Goal: Task Accomplishment & Management: Complete application form

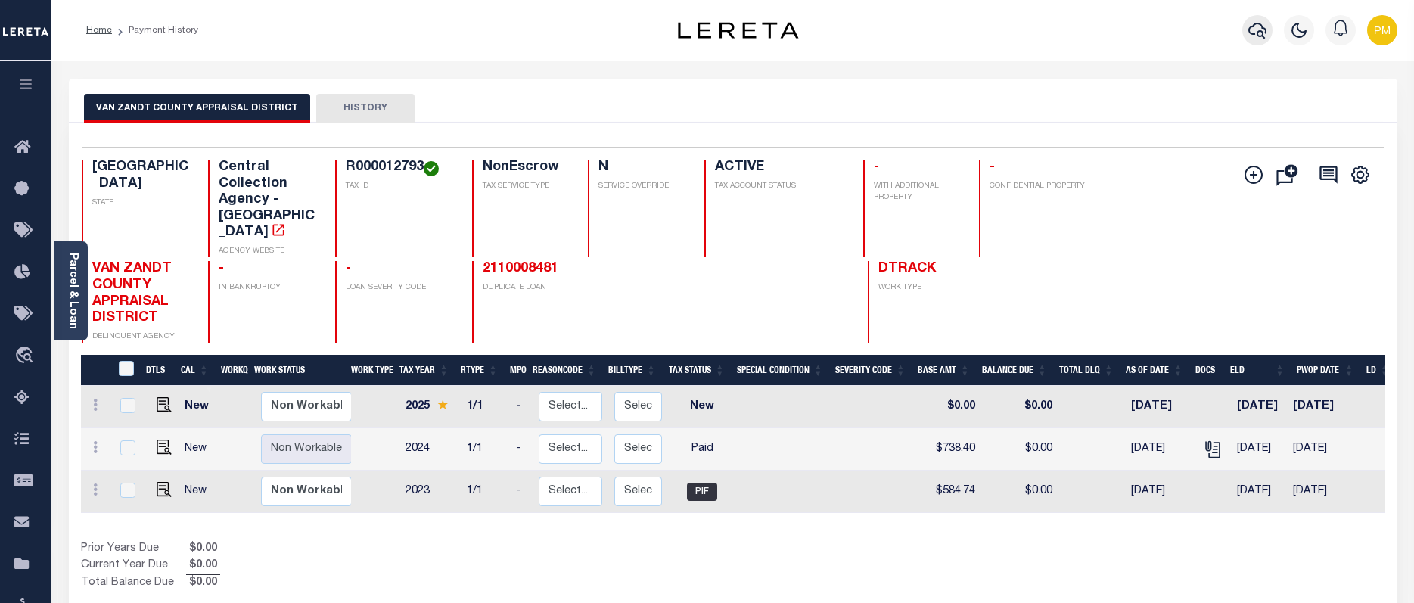
click at [1254, 32] on icon "button" at bounding box center [1257, 30] width 18 height 18
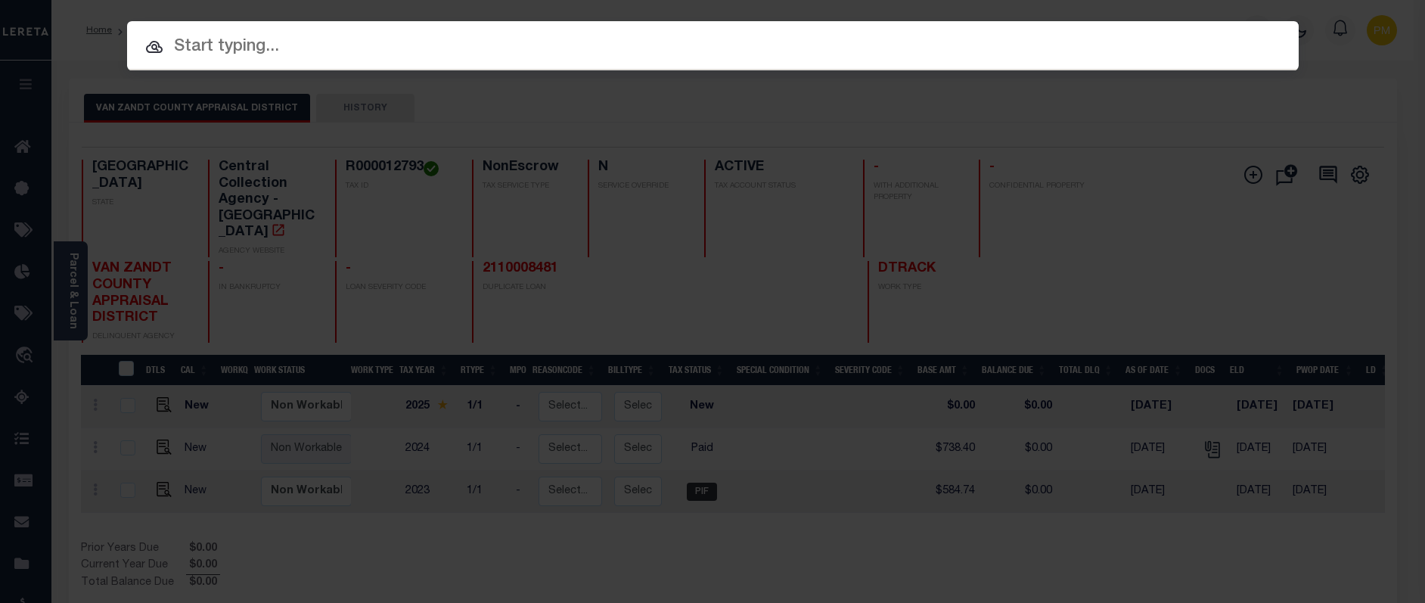
paste input "1001466401"
type input "1001466401"
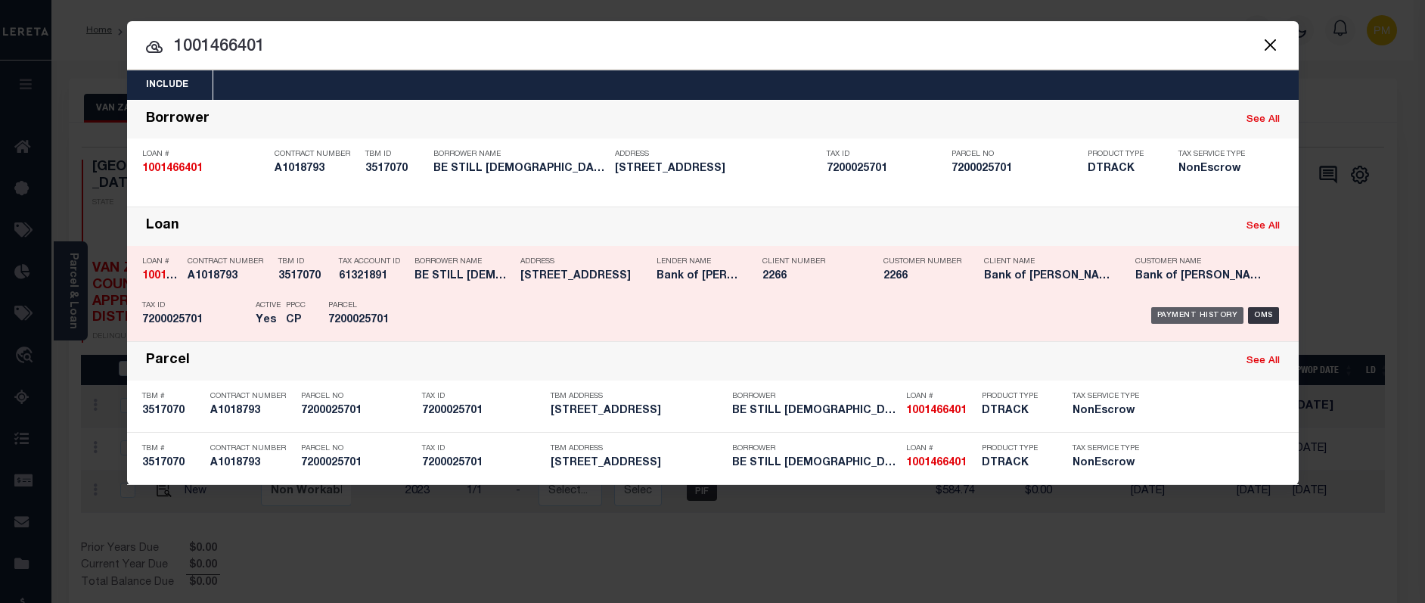
click at [1194, 314] on div "Payment History" at bounding box center [1197, 315] width 93 height 17
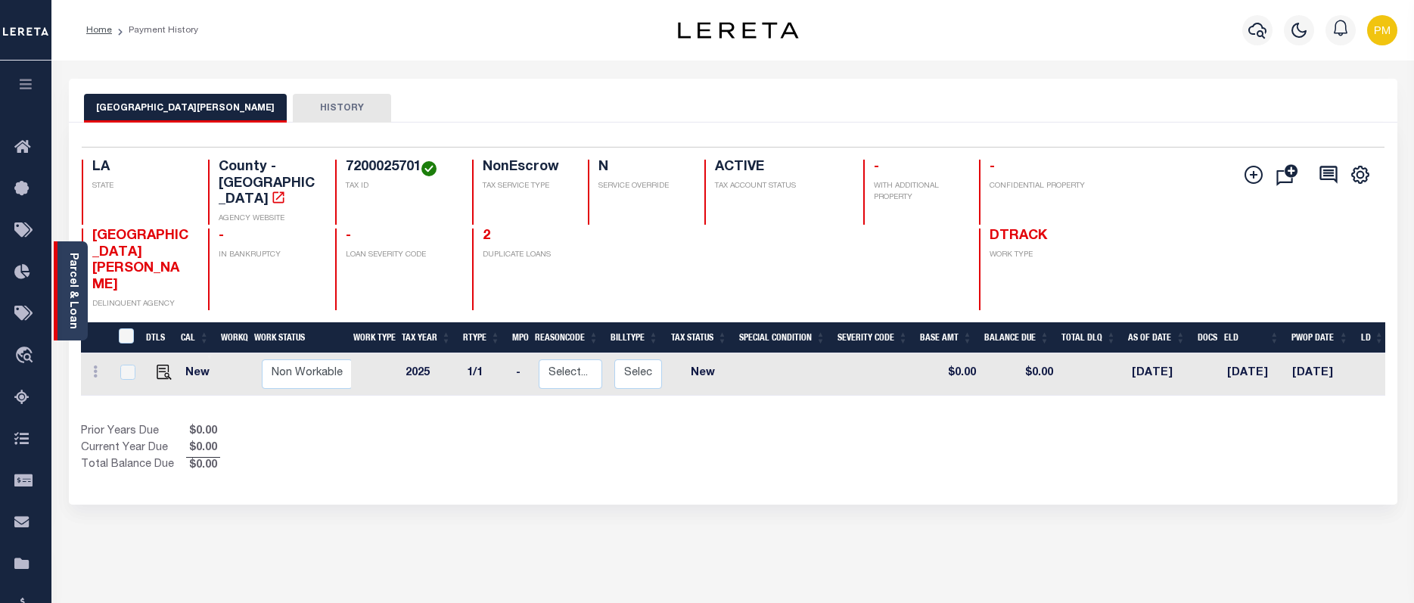
click at [71, 292] on link "Parcel & Loan" at bounding box center [72, 291] width 11 height 76
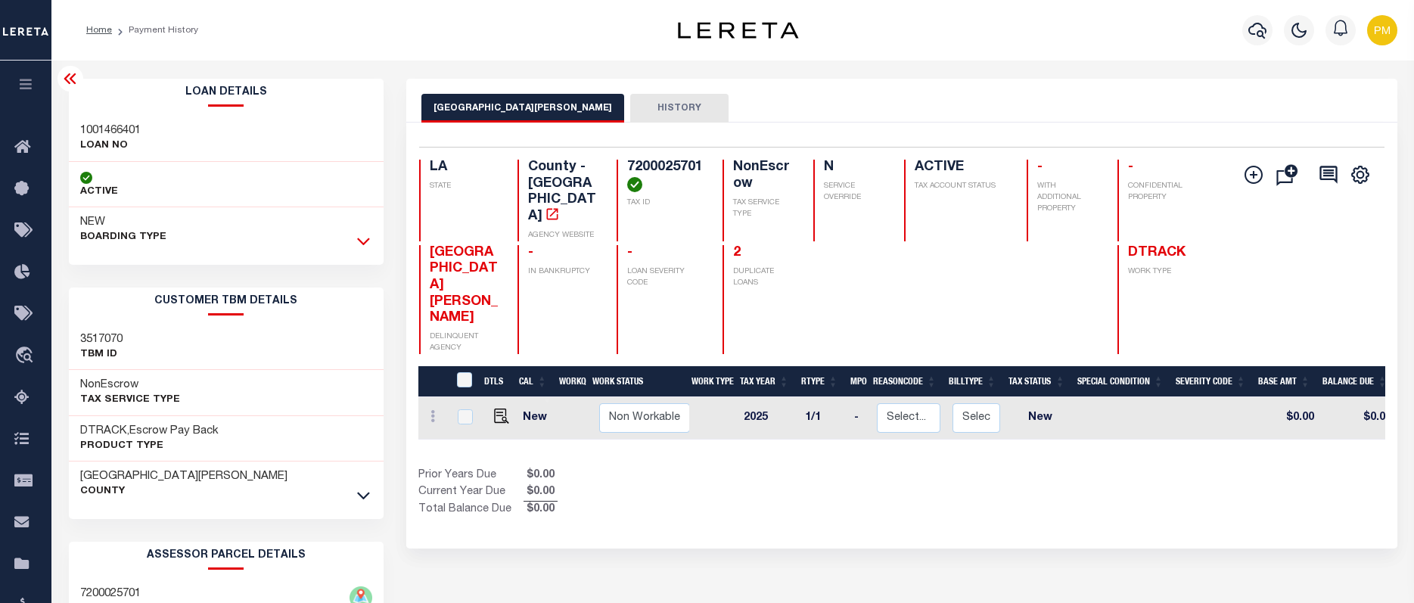
click at [365, 243] on icon at bounding box center [363, 242] width 13 height 8
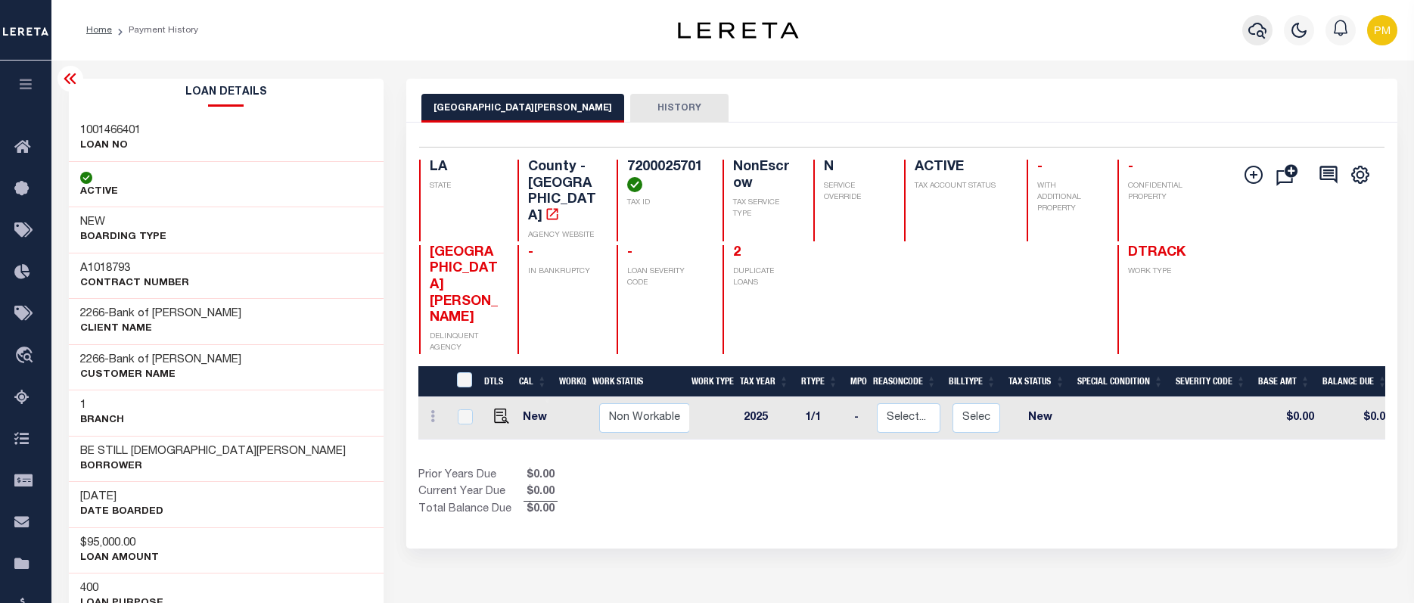
click at [1256, 30] on icon "button" at bounding box center [1257, 30] width 18 height 18
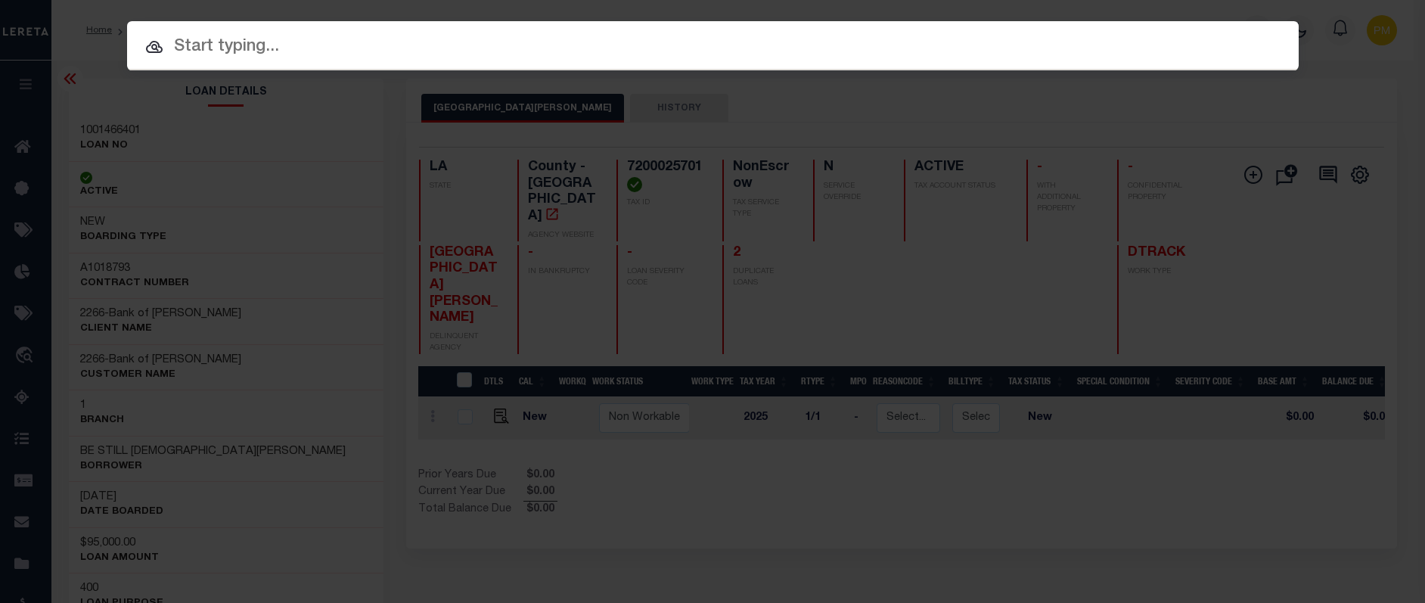
paste input "140000031777"
type input "140000031777"
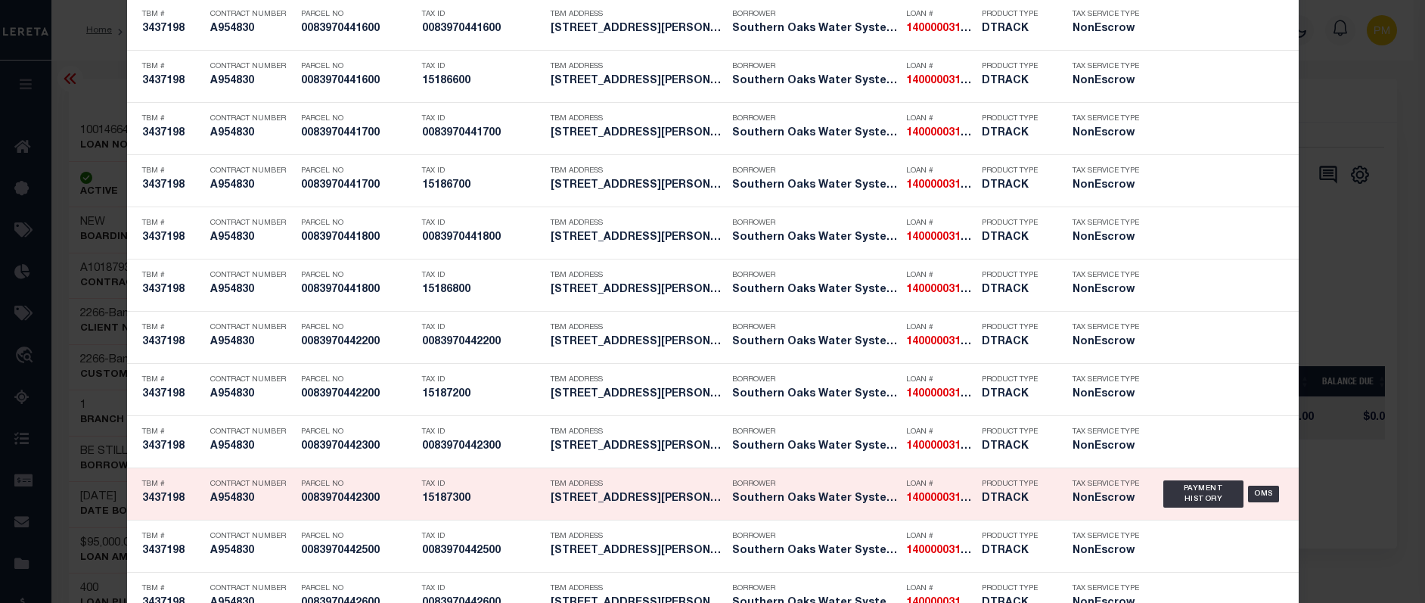
scroll to position [4459, 0]
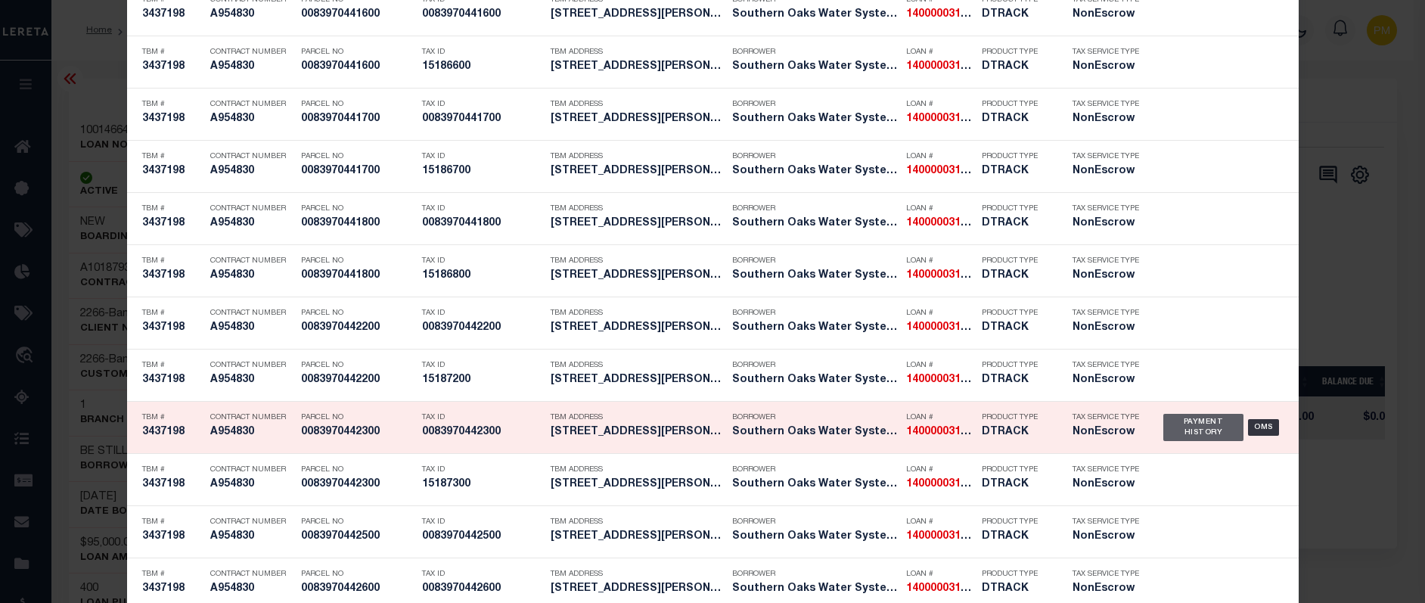
click at [1188, 434] on div "Payment History" at bounding box center [1203, 427] width 81 height 27
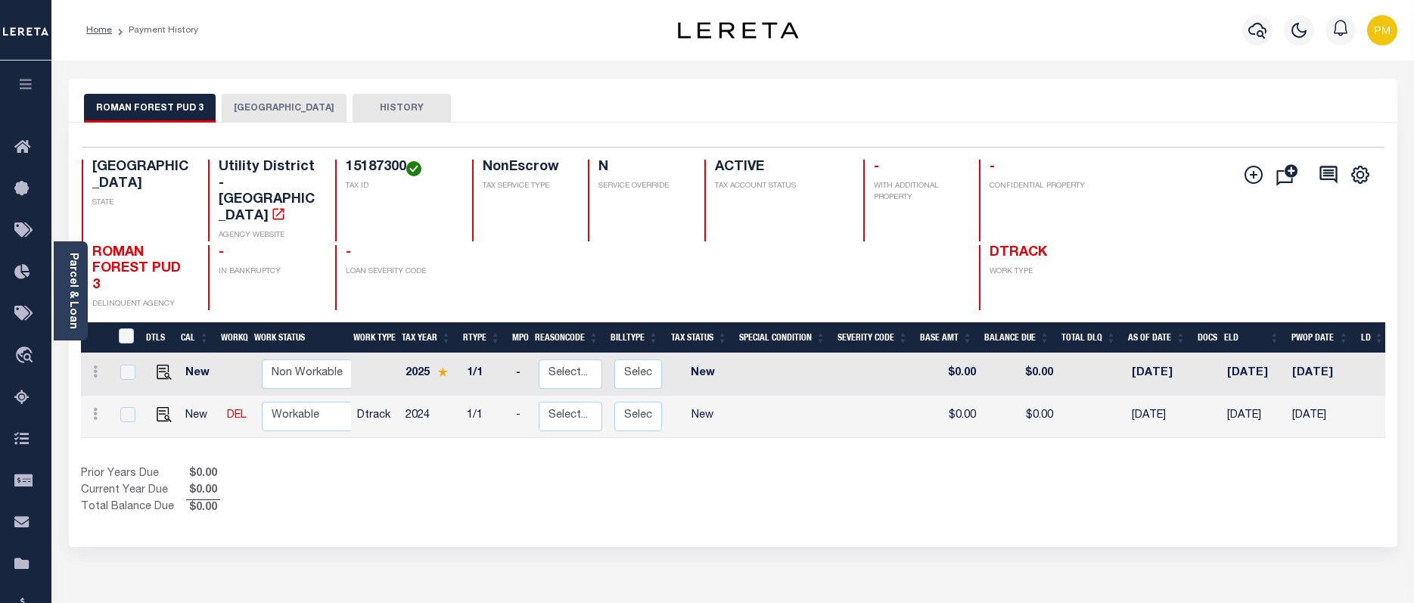
click at [269, 105] on button "MONTGOMERY COUNTY" at bounding box center [284, 108] width 125 height 29
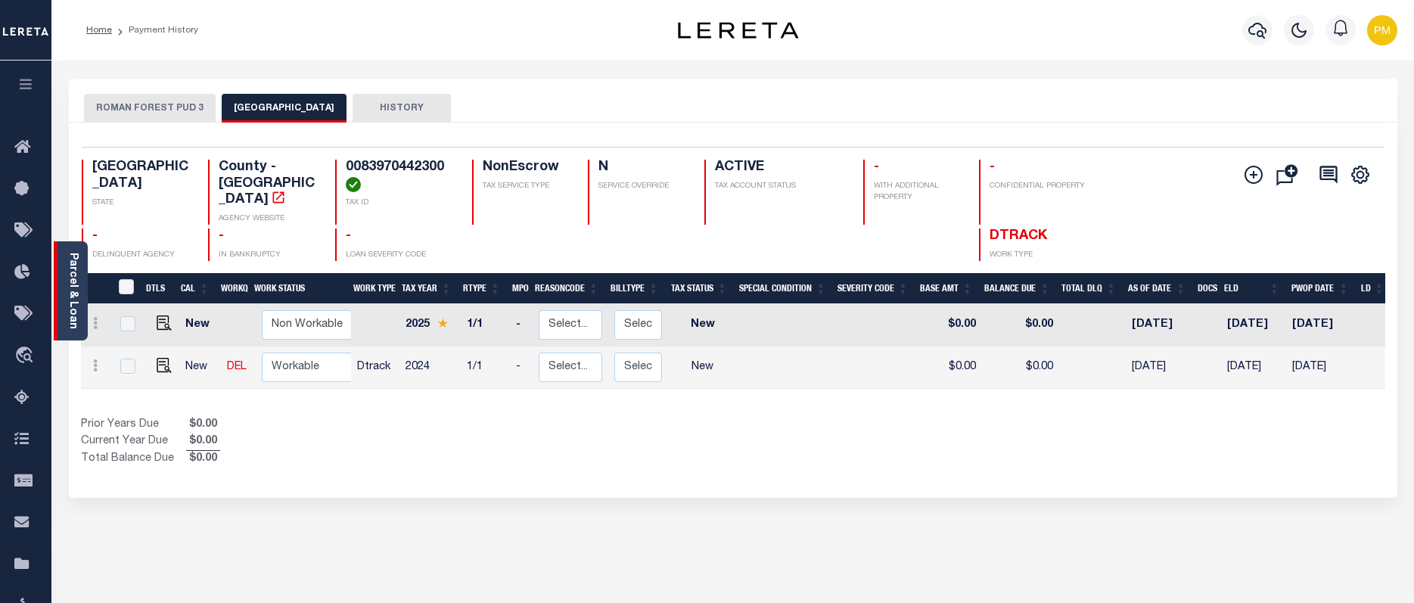
click at [74, 311] on link "Parcel & Loan" at bounding box center [72, 291] width 11 height 76
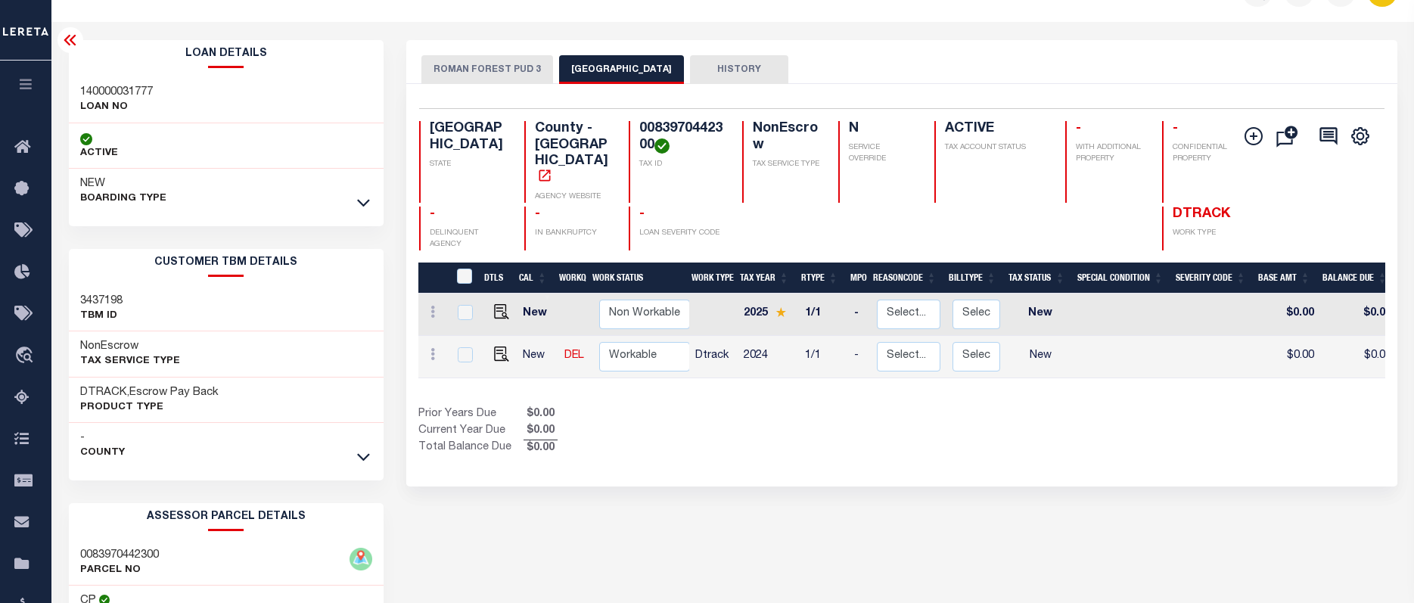
scroll to position [76, 0]
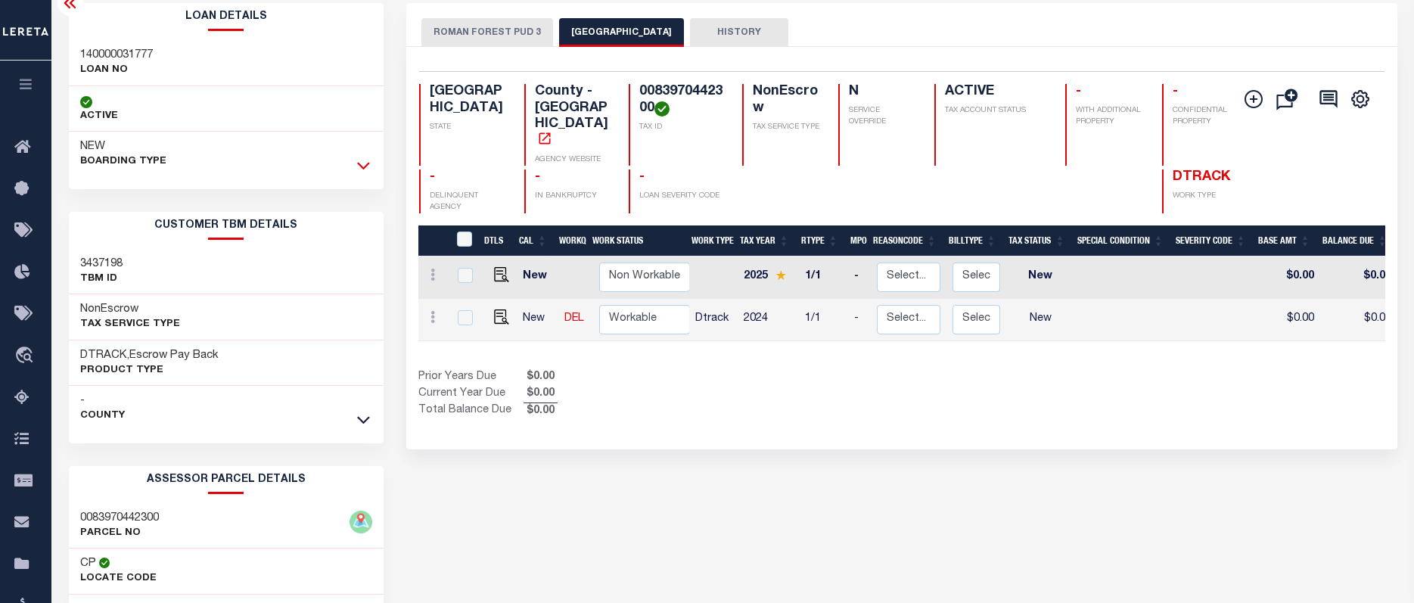
click at [364, 169] on icon at bounding box center [363, 167] width 13 height 8
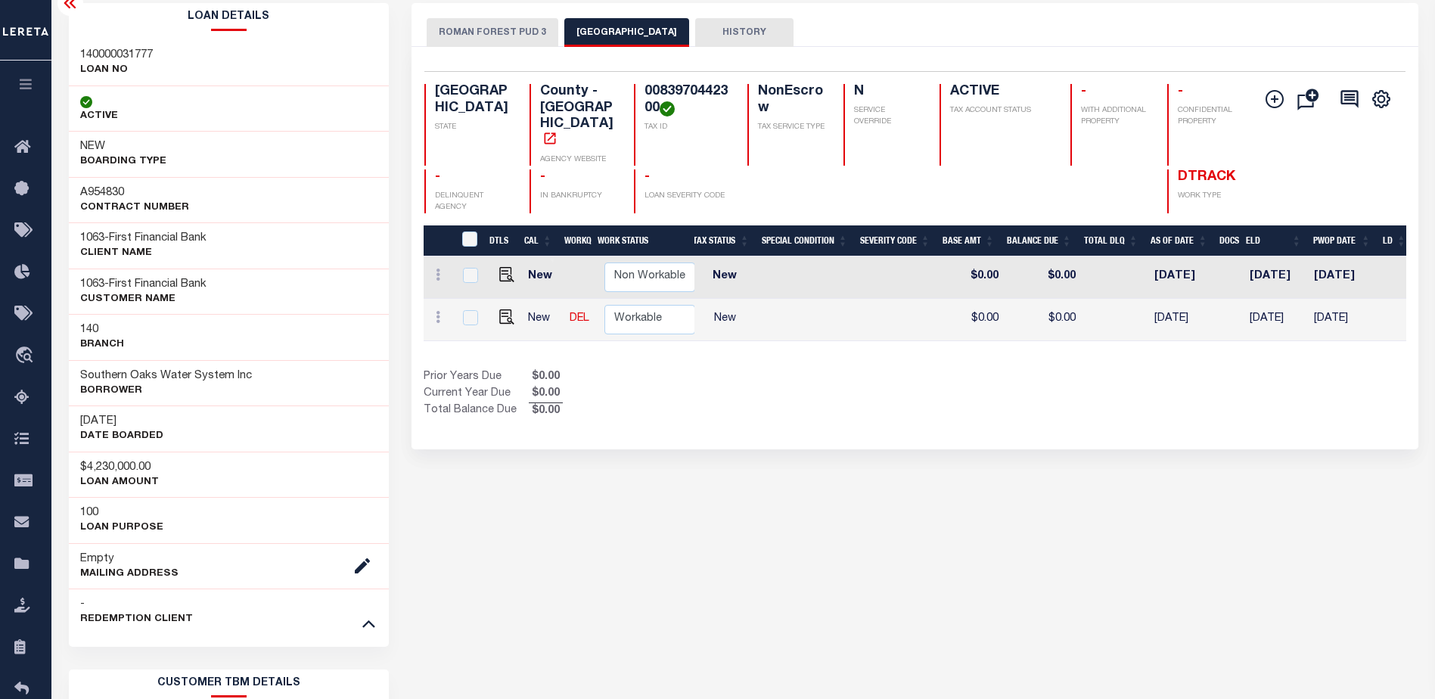
scroll to position [0, 0]
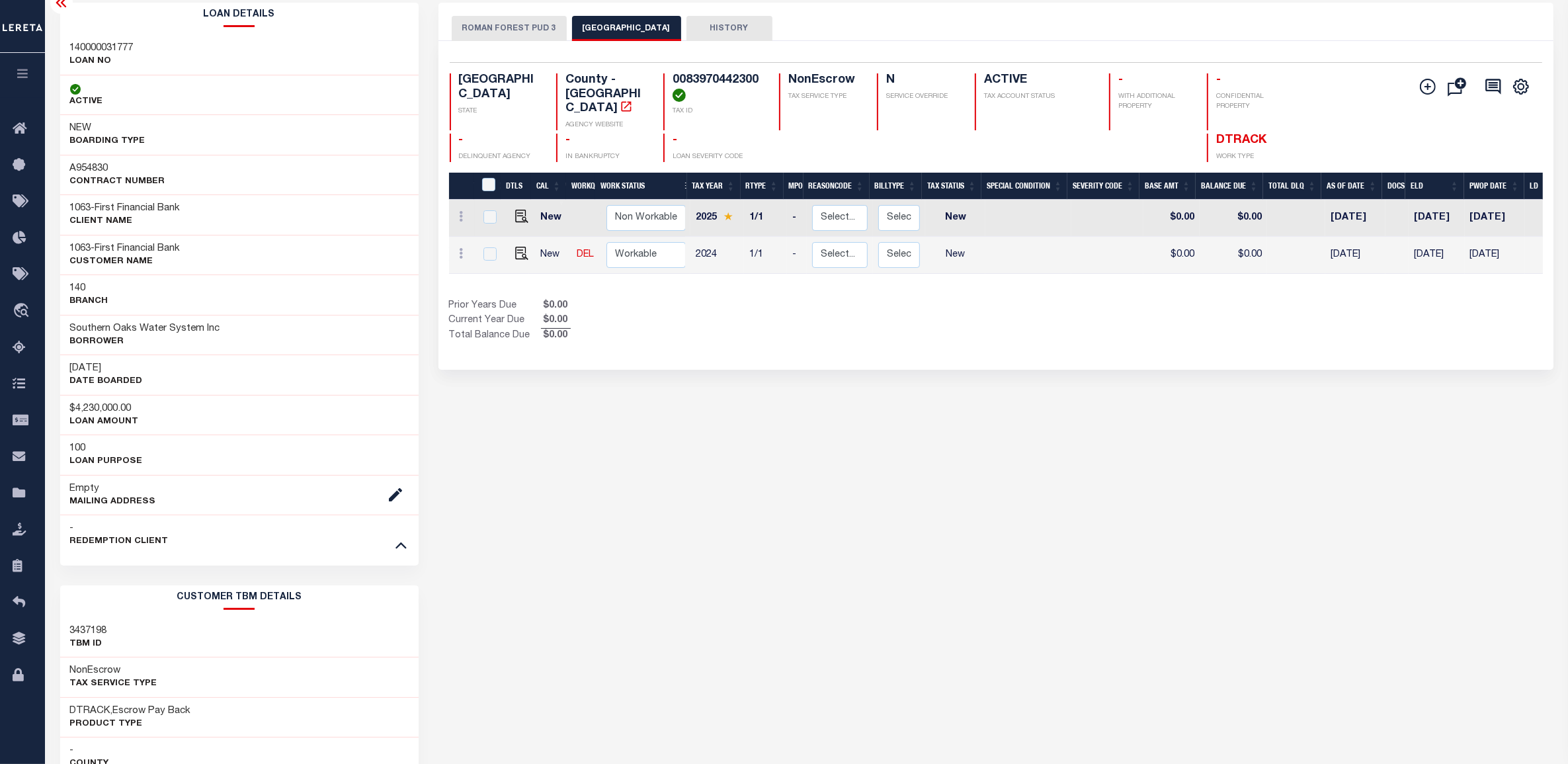
drag, startPoint x: 1234, startPoint y: 2, endPoint x: 1042, endPoint y: 486, distance: 520.7
click at [1042, 486] on div "ROMAN FOREST PUD 3 MONTGOMERY COUNTY HISTORY Selected 2" at bounding box center [996, 576] width 1134 height 1147
click at [521, 247] on img "" at bounding box center [521, 253] width 13 height 13
checkbox input "true"
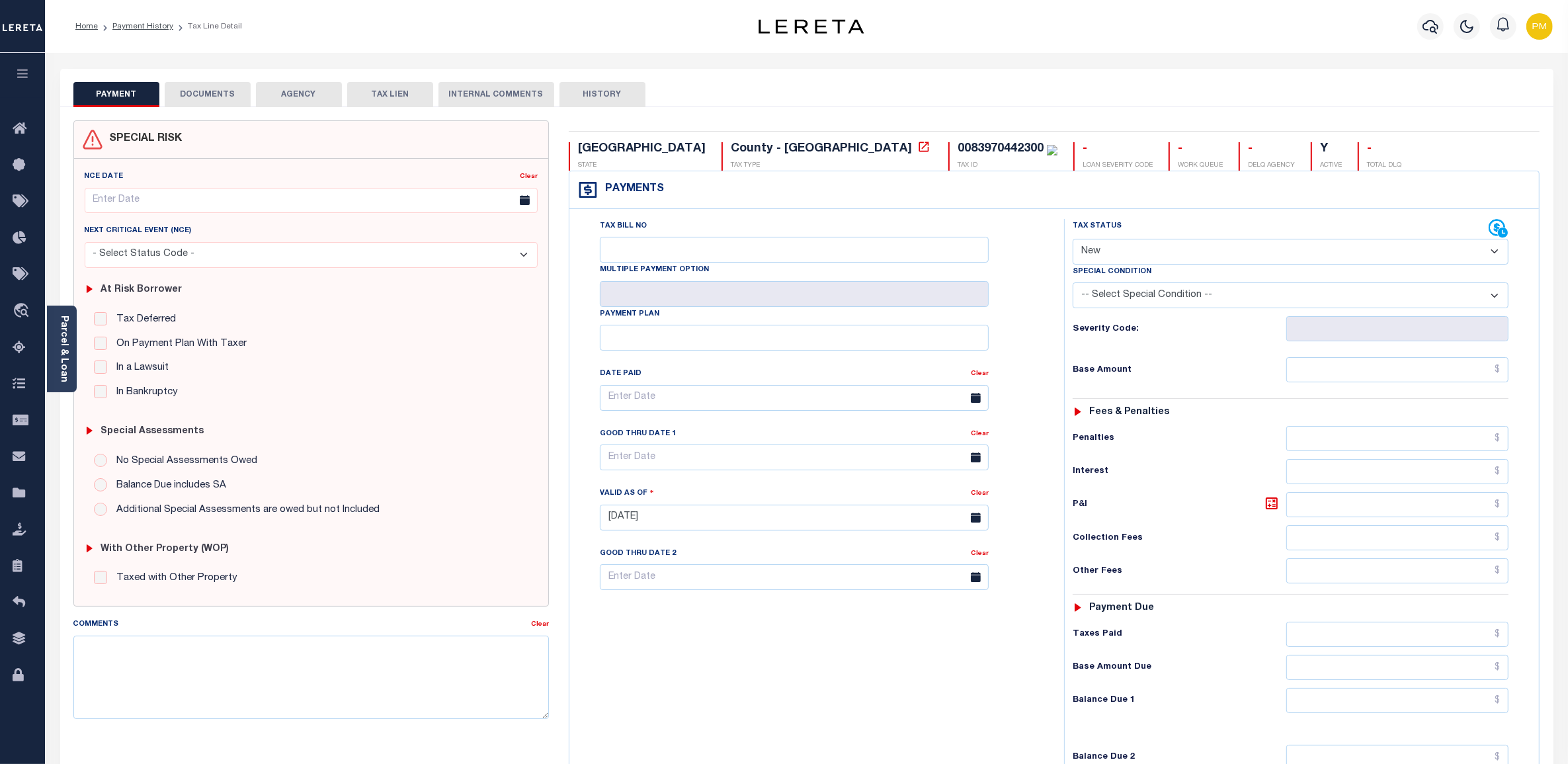
click at [1495, 255] on select "- Select Status Code - Open Due/Unpaid Paid Incomplete No Tax Due Internal Refu…" at bounding box center [1290, 252] width 436 height 26
select select "NTX"
click at [1072, 240] on select "- Select Status Code - Open Due/Unpaid Paid Incomplete No Tax Due Internal Refu…" at bounding box center [1290, 252] width 436 height 26
type input "10/07/2025"
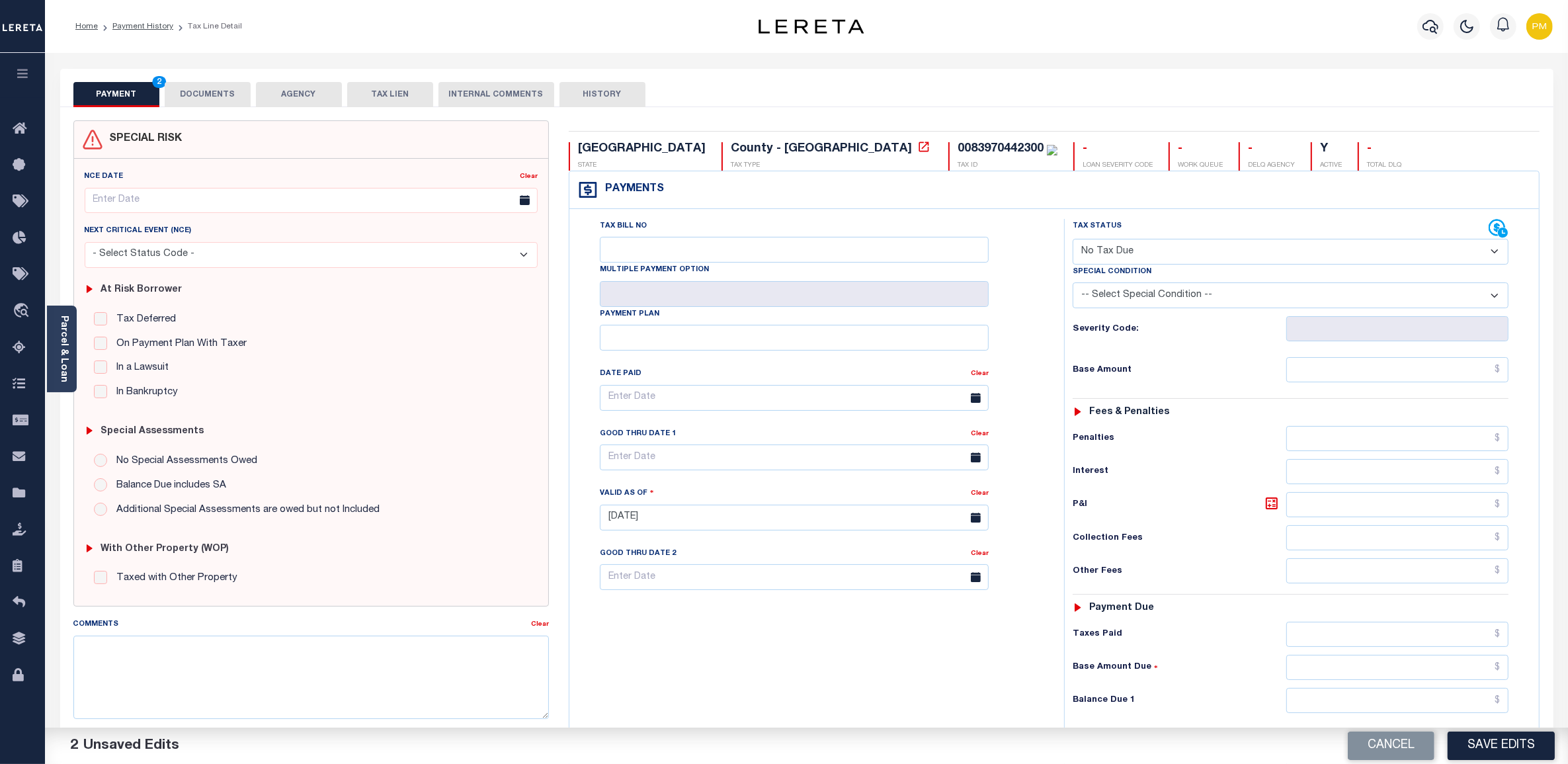
click at [1492, 300] on select "-- Select Special Condition -- 3RD PARTY TAX LIEN AGENCY TAX LIEN (A.K.A Inside…" at bounding box center [1290, 295] width 436 height 26
click at [1491, 295] on select "-- Select Special Condition -- 3RD PARTY TAX LIEN AGENCY TAX LIEN (A.K.A Inside…" at bounding box center [1290, 295] width 436 height 26
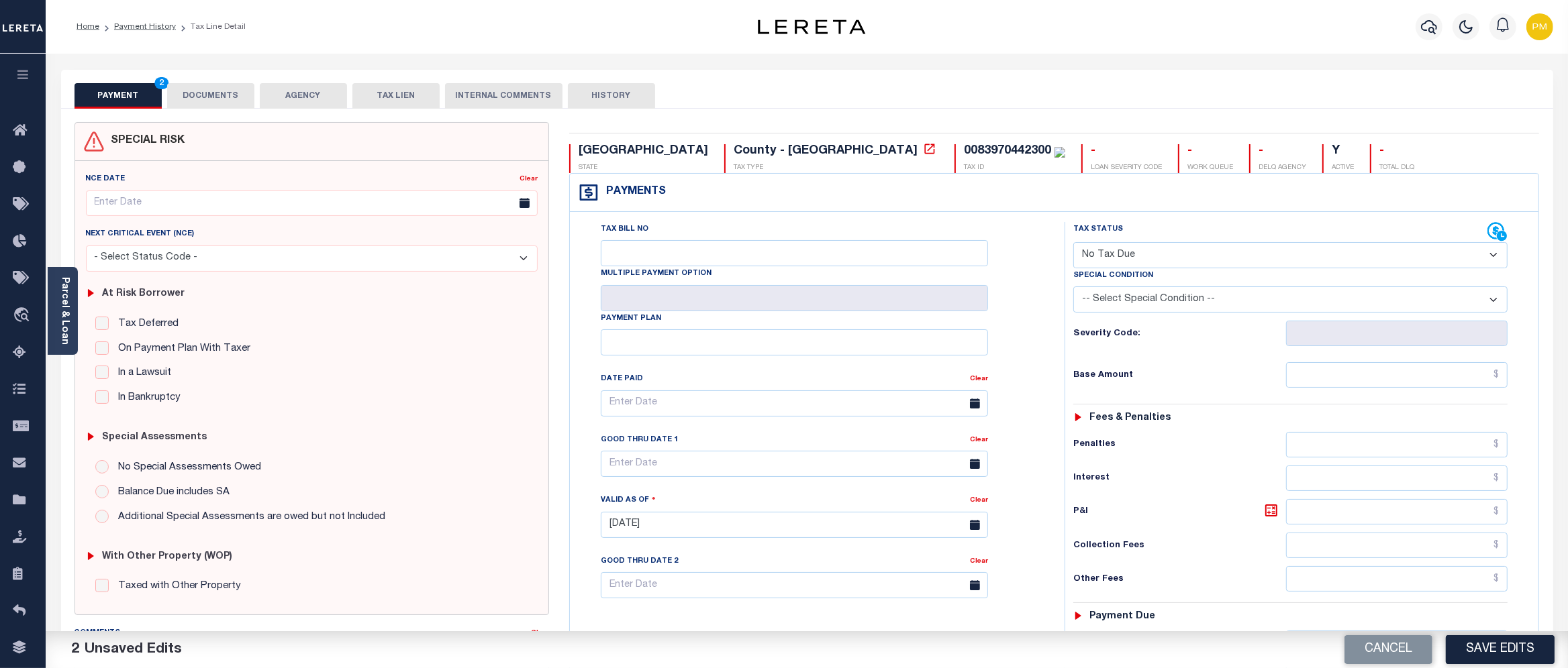
click at [1497, 302] on select "-- Select Special Condition -- 3RD PARTY TAX LIEN AGENCY TAX LIEN (A.K.A Inside…" at bounding box center [1291, 300] width 435 height 27
click at [1490, 256] on select "- Select Status Code - Open Due/Unpaid Paid Incomplete No Tax Due Internal Refu…" at bounding box center [1291, 255] width 435 height 27
select select
click at [1074, 244] on select "- Select Status Code - Open Due/Unpaid Paid Incomplete No Tax Due Internal Refu…" at bounding box center [1291, 255] width 435 height 27
click at [1495, 302] on select "-- Select Special Condition -- 3RD PARTY TAX LIEN AGENCY TAX LIEN (A.K.A Inside…" at bounding box center [1291, 300] width 435 height 27
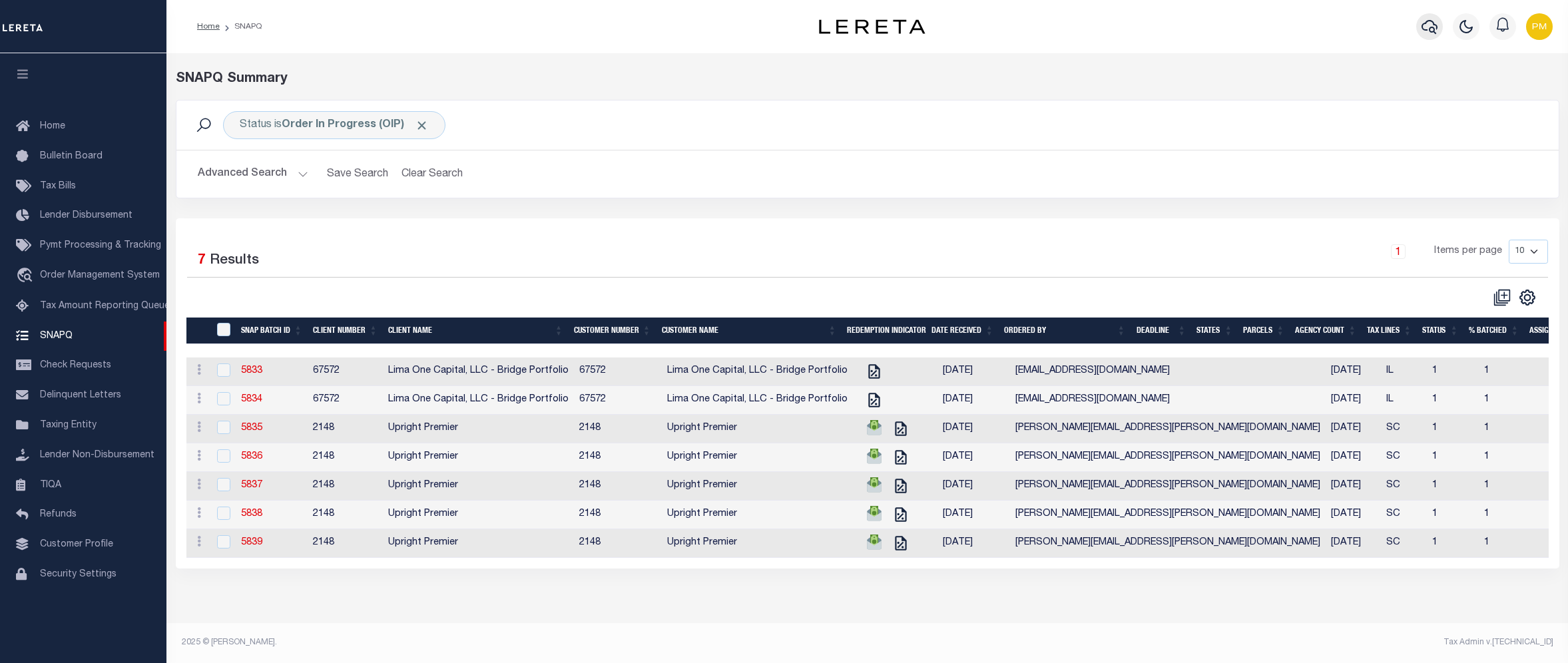
click at [1437, 26] on icon "button" at bounding box center [1429, 27] width 16 height 14
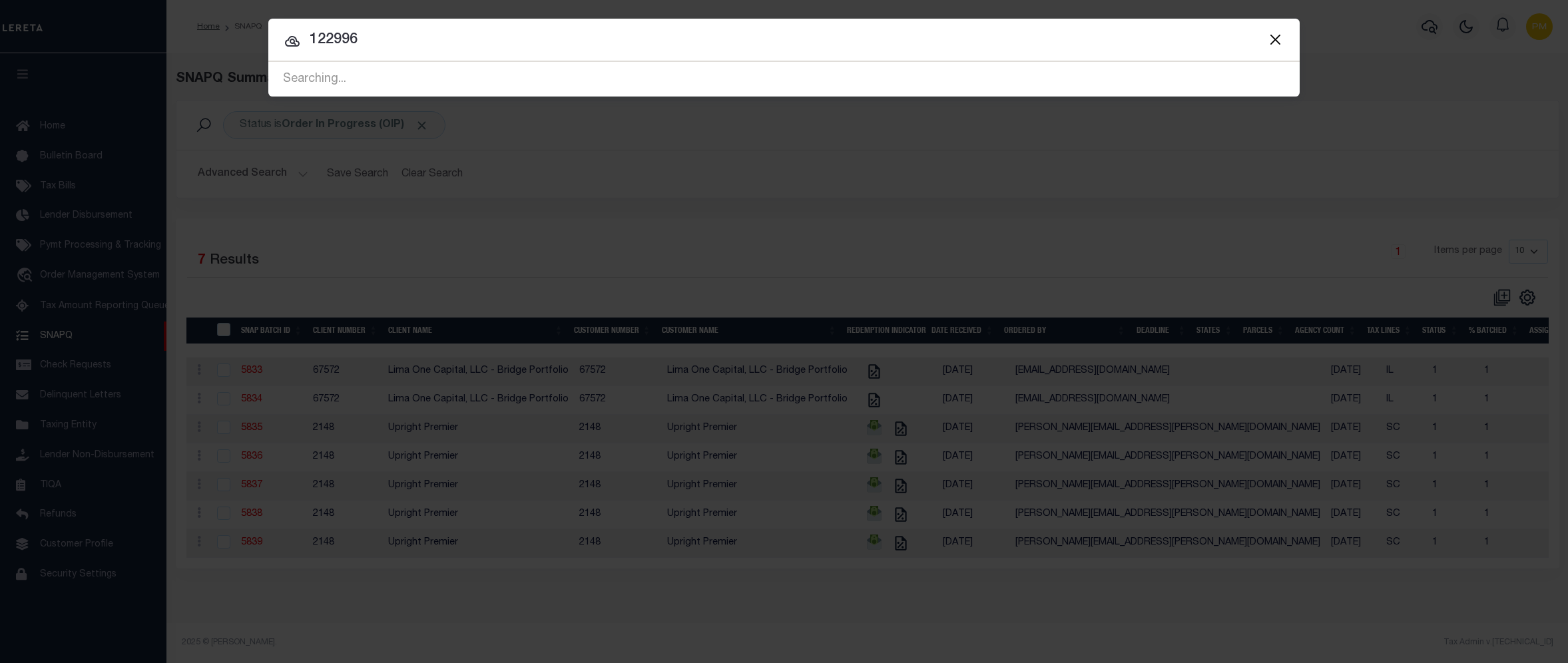
type input "122996"
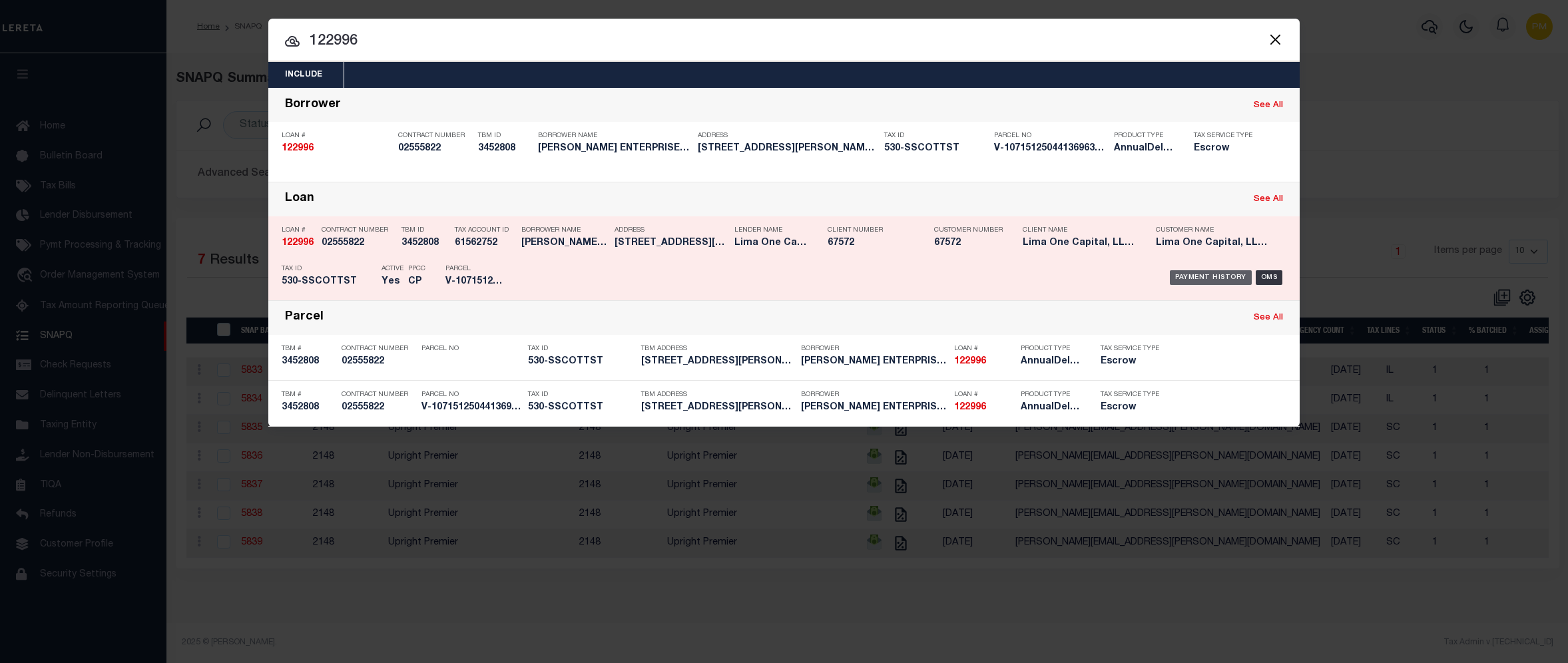
click at [1226, 274] on div "Payment History" at bounding box center [1210, 277] width 82 height 15
